Goal: Navigation & Orientation: Find specific page/section

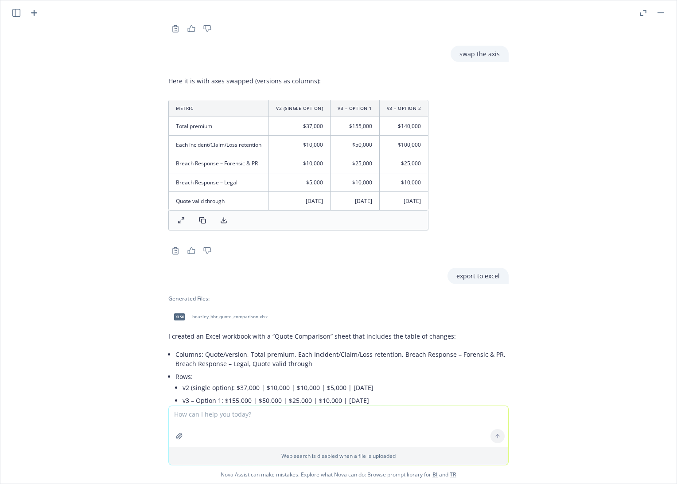
scroll to position [9050, 0]
